Goal: Task Accomplishment & Management: Use online tool/utility

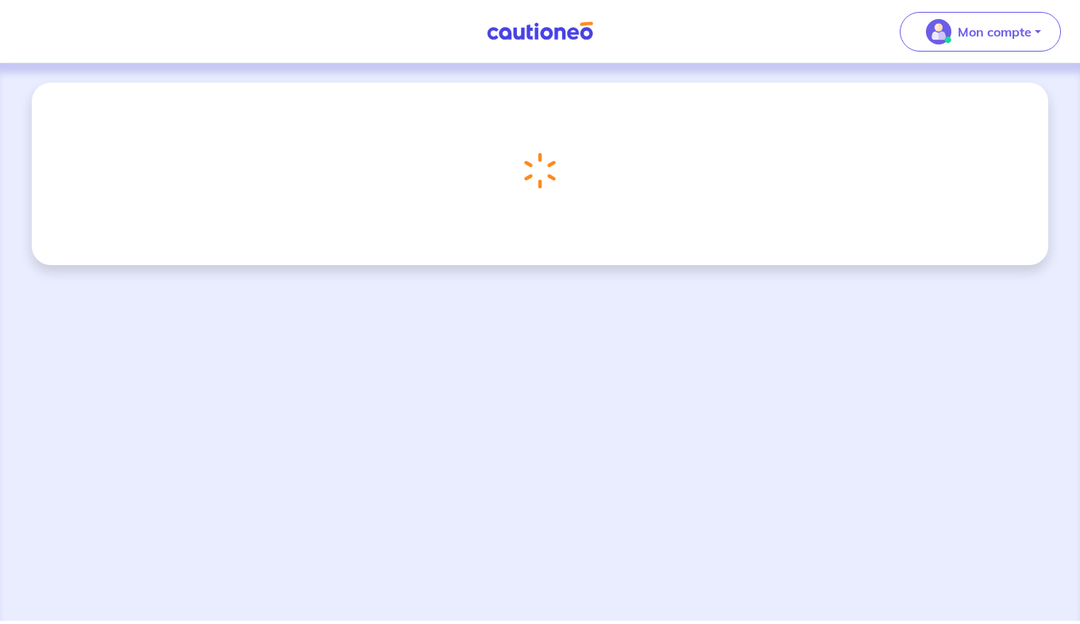
select select "FR"
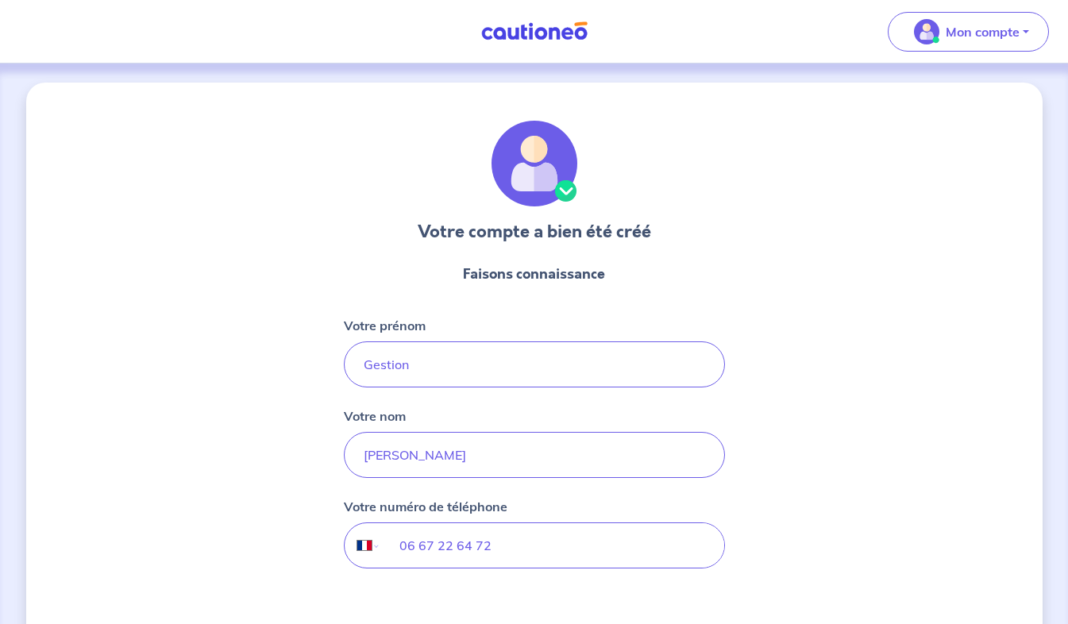
click at [515, 45] on nav "Mon compte Me déconnecter" at bounding box center [534, 32] width 1068 height 64
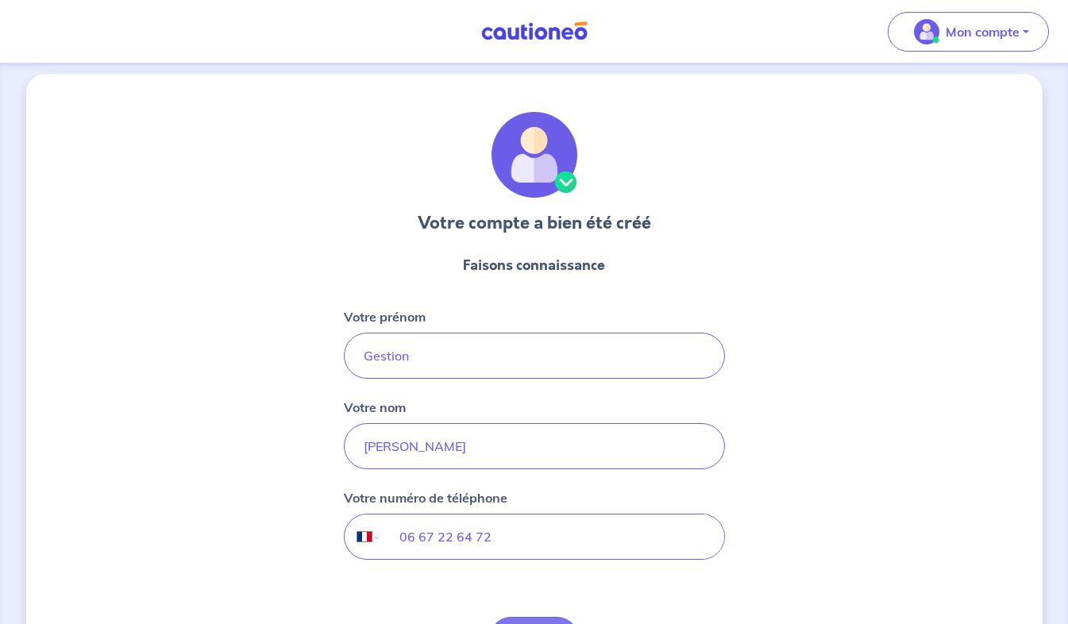
scroll to position [11, 0]
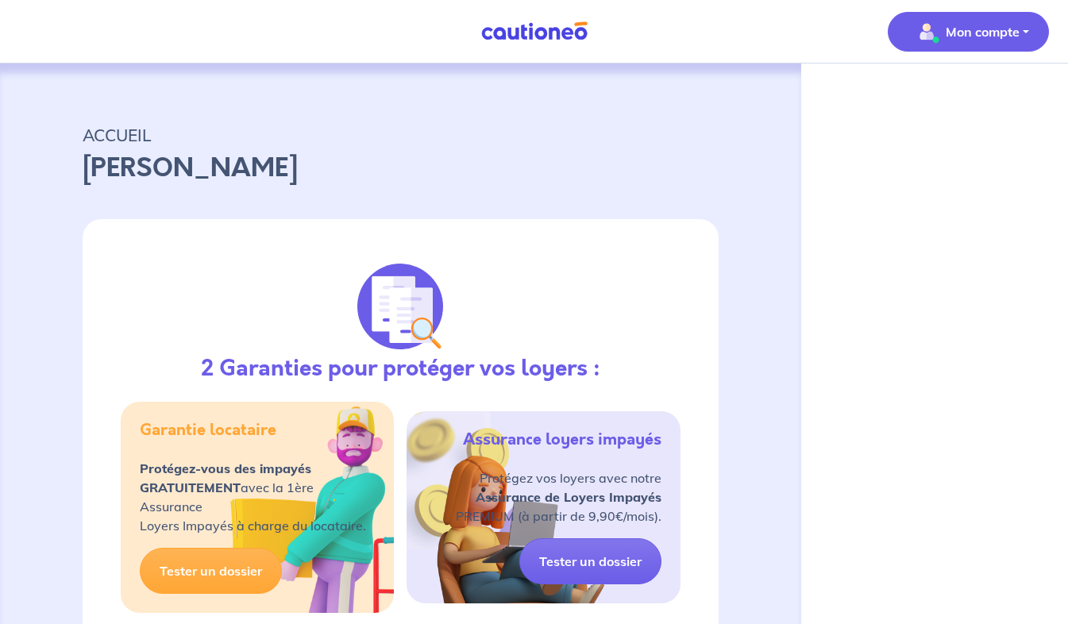
click at [1026, 25] on button "Mon compte" at bounding box center [968, 32] width 161 height 40
click at [967, 95] on link "Mes informations" at bounding box center [953, 98] width 128 height 25
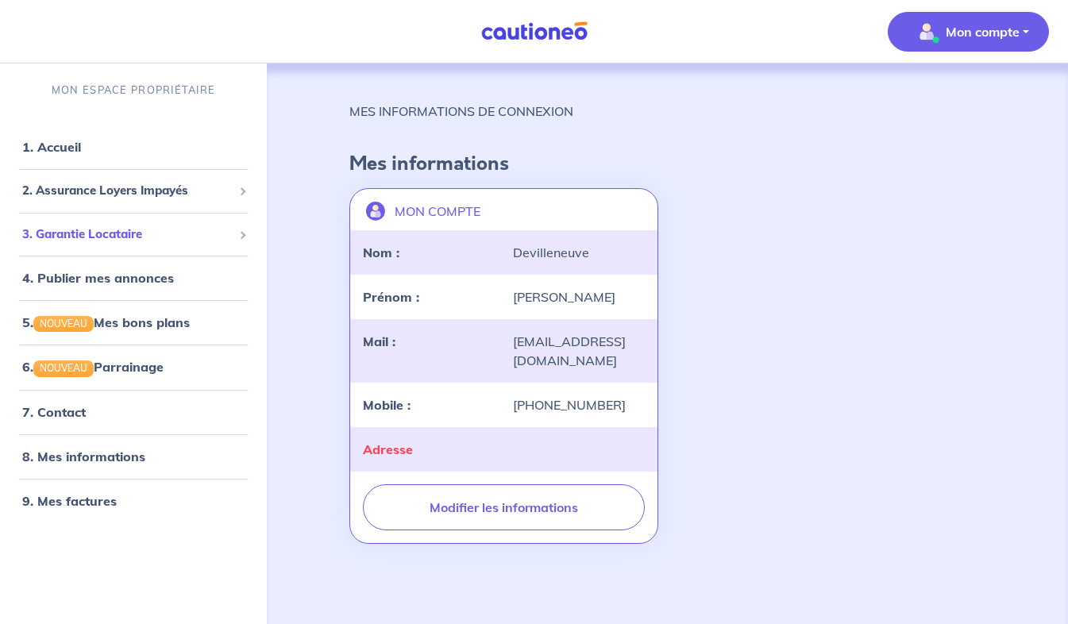
click at [170, 234] on span "3. Garantie Locataire" at bounding box center [127, 235] width 210 height 18
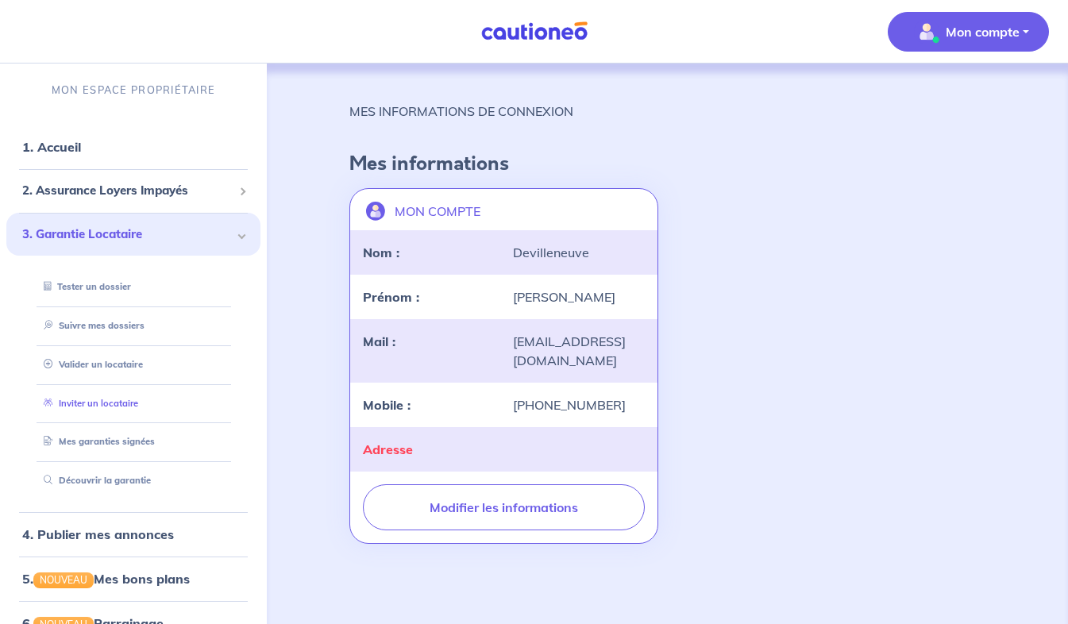
click at [91, 398] on link "Inviter un locataire" at bounding box center [87, 403] width 101 height 11
select select "FR"
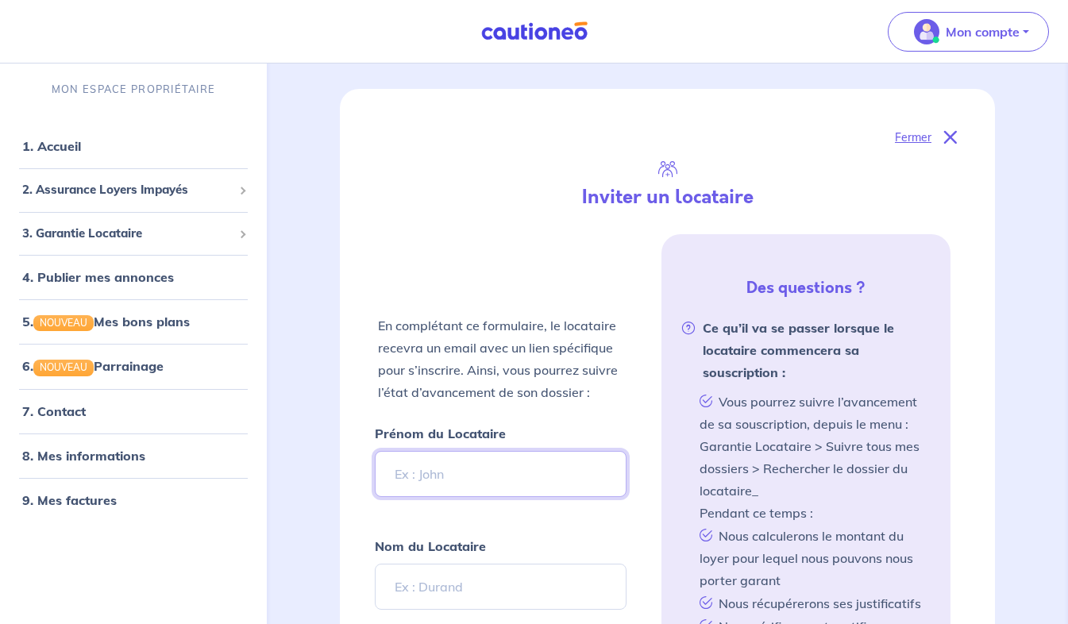
scroll to position [103, 0]
